Goal: Find specific page/section: Find specific page/section

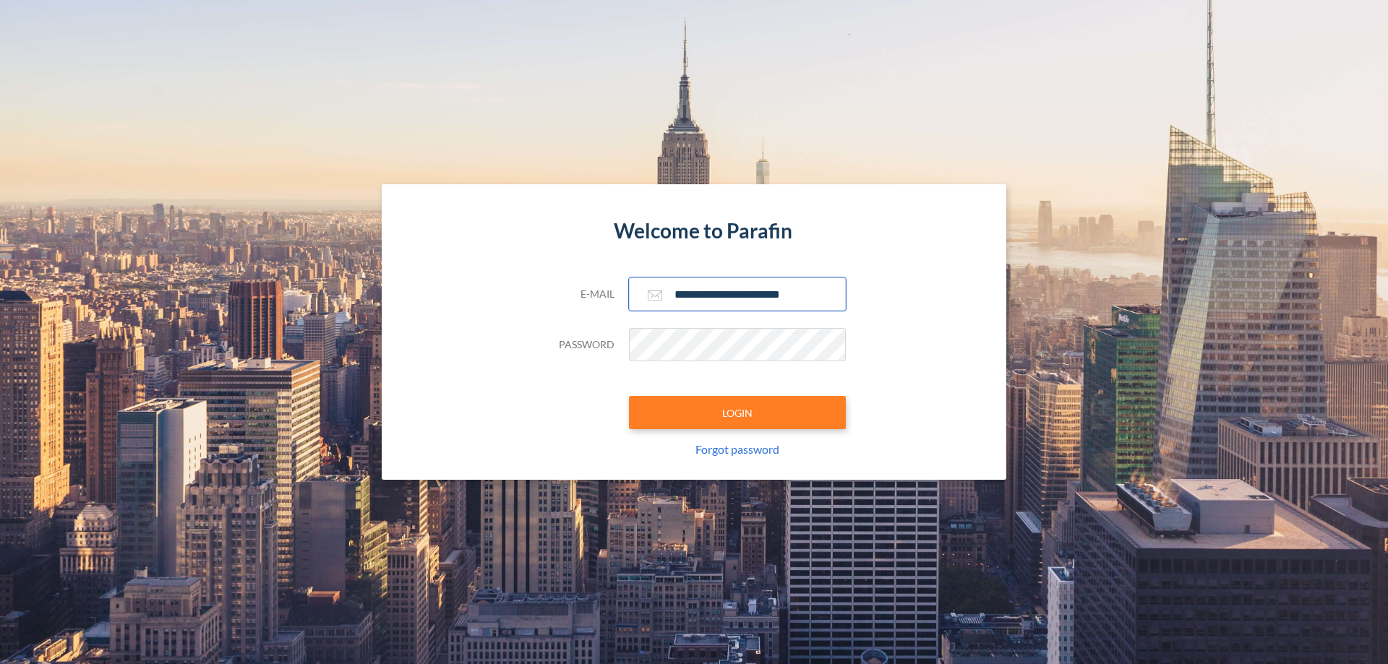
type input "**********"
click at [738, 413] on button "LOGIN" at bounding box center [737, 412] width 217 height 33
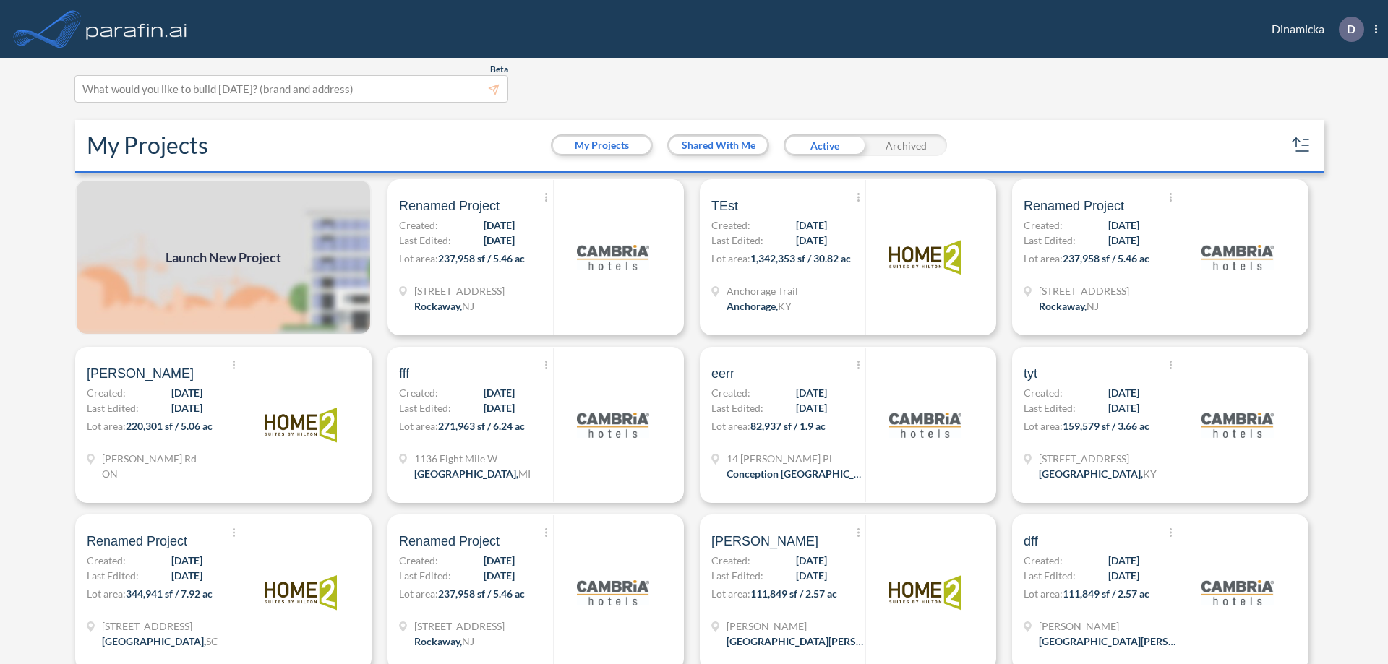
scroll to position [4, 0]
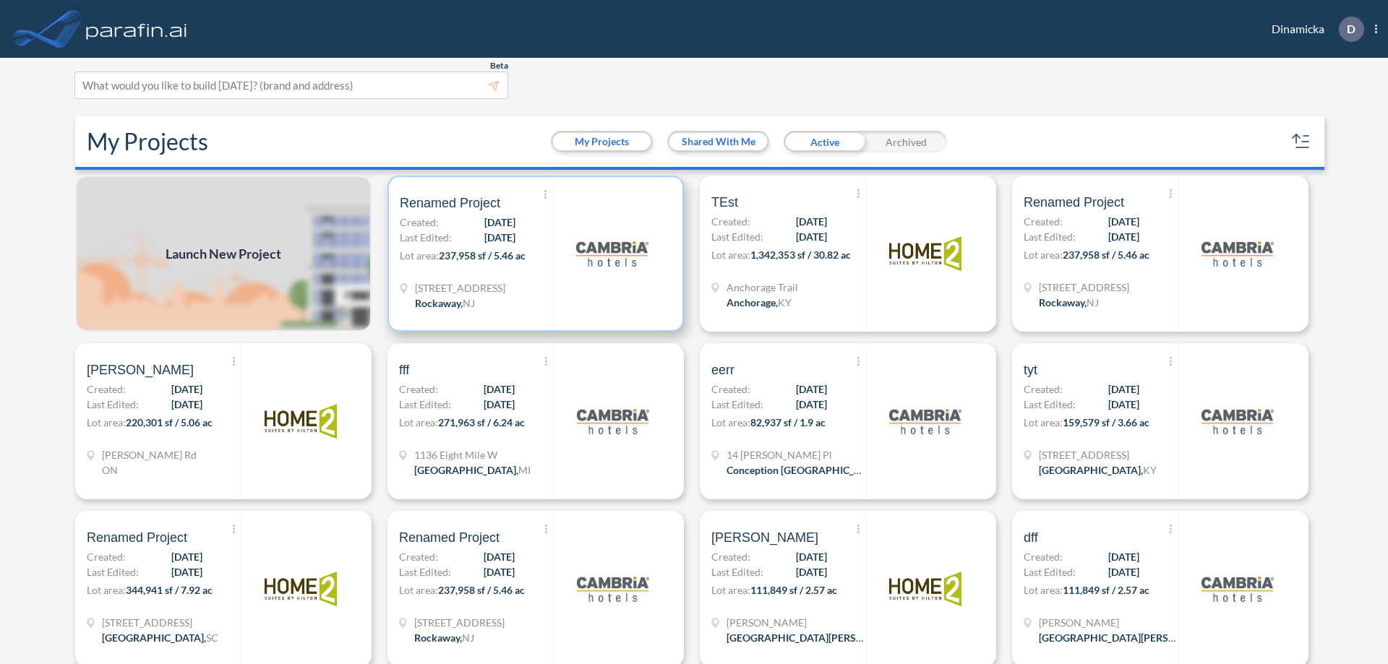
click at [533, 254] on p "Lot area: 237,958 sf / 5.46 ac" at bounding box center [476, 258] width 153 height 21
